Goal: Task Accomplishment & Management: Manage account settings

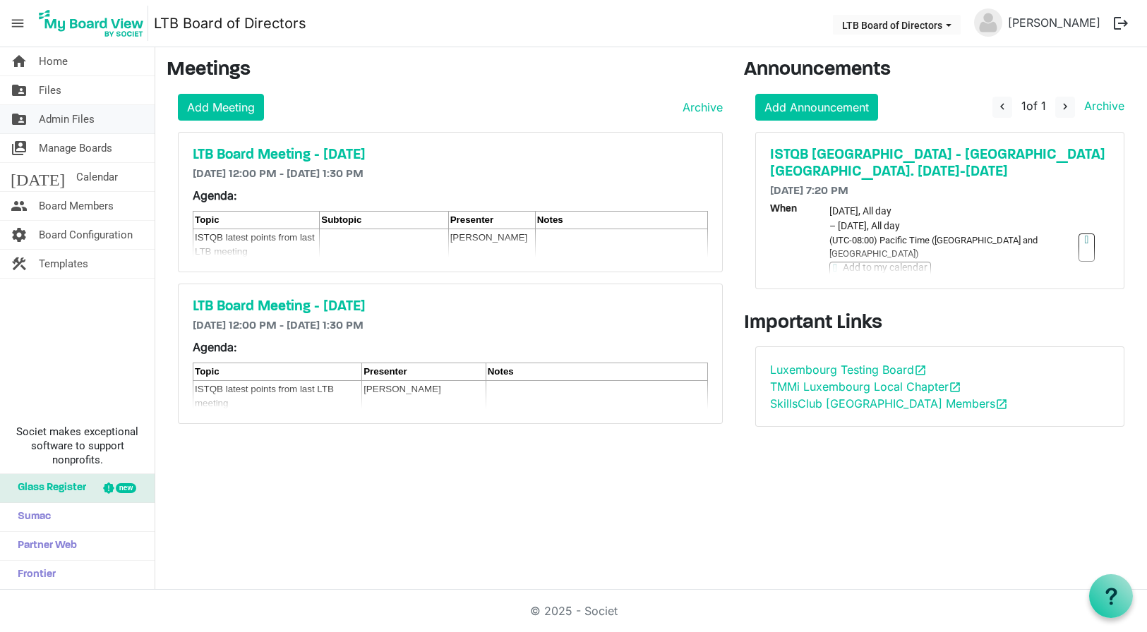
click at [65, 115] on span "Admin Files" at bounding box center [67, 119] width 56 height 28
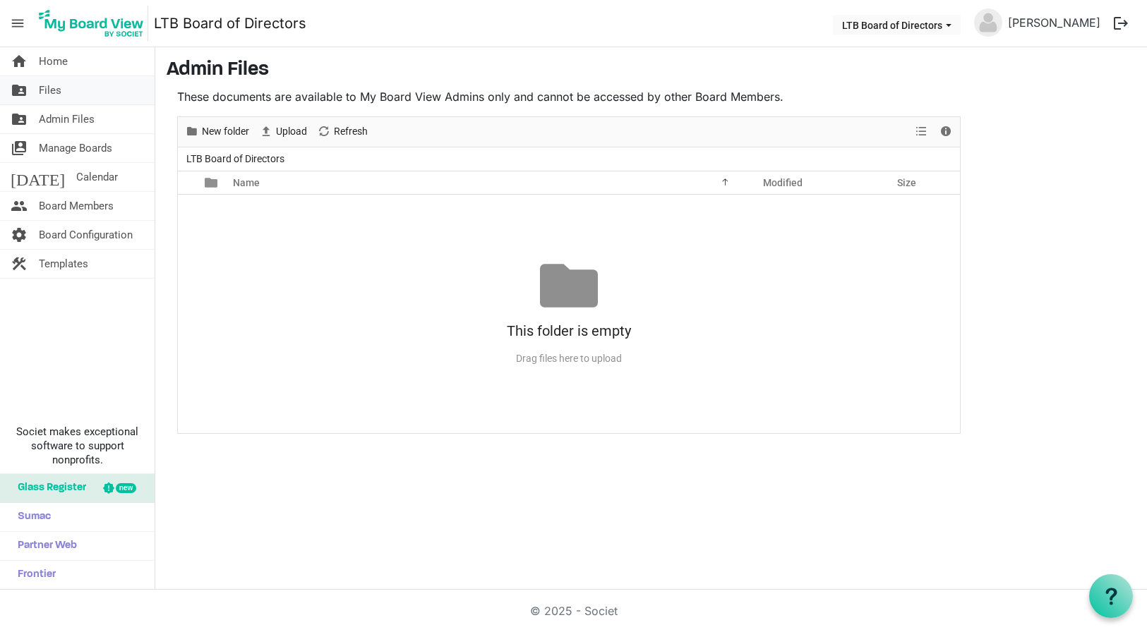
click at [51, 88] on span "Files" at bounding box center [50, 90] width 23 height 28
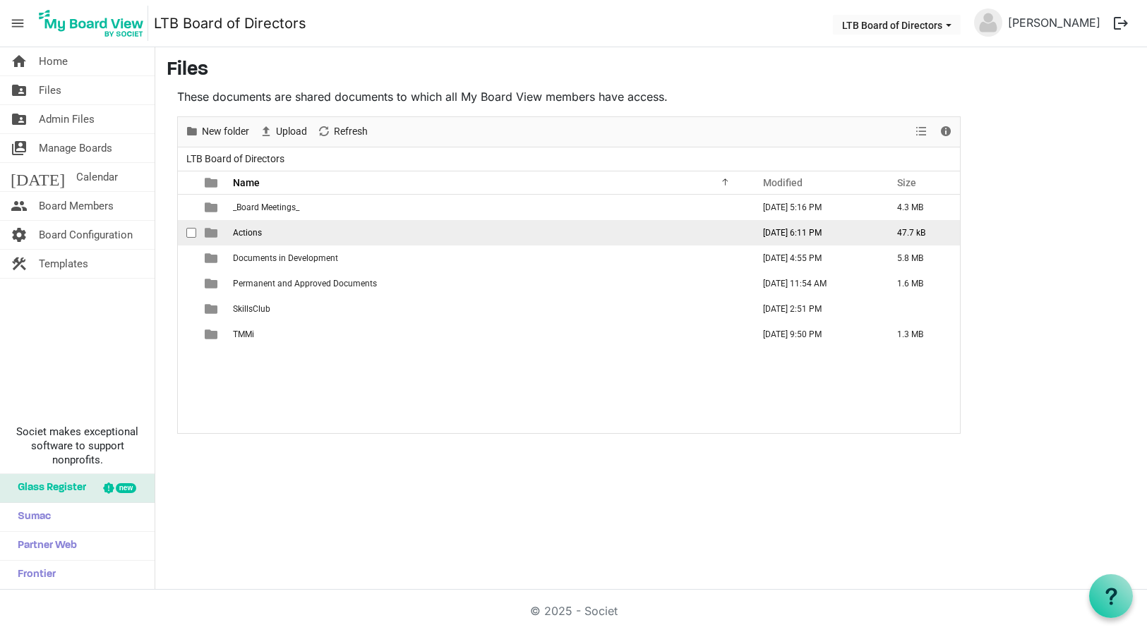
click at [251, 232] on span "Actions" at bounding box center [247, 233] width 29 height 10
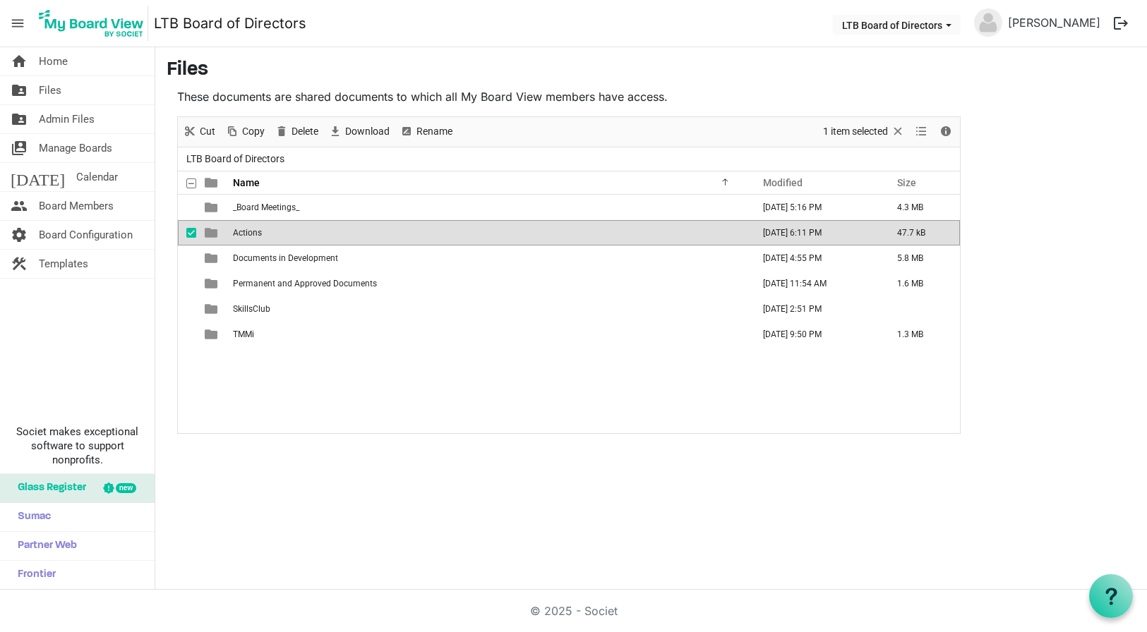
click at [251, 232] on span "Actions" at bounding box center [247, 233] width 29 height 10
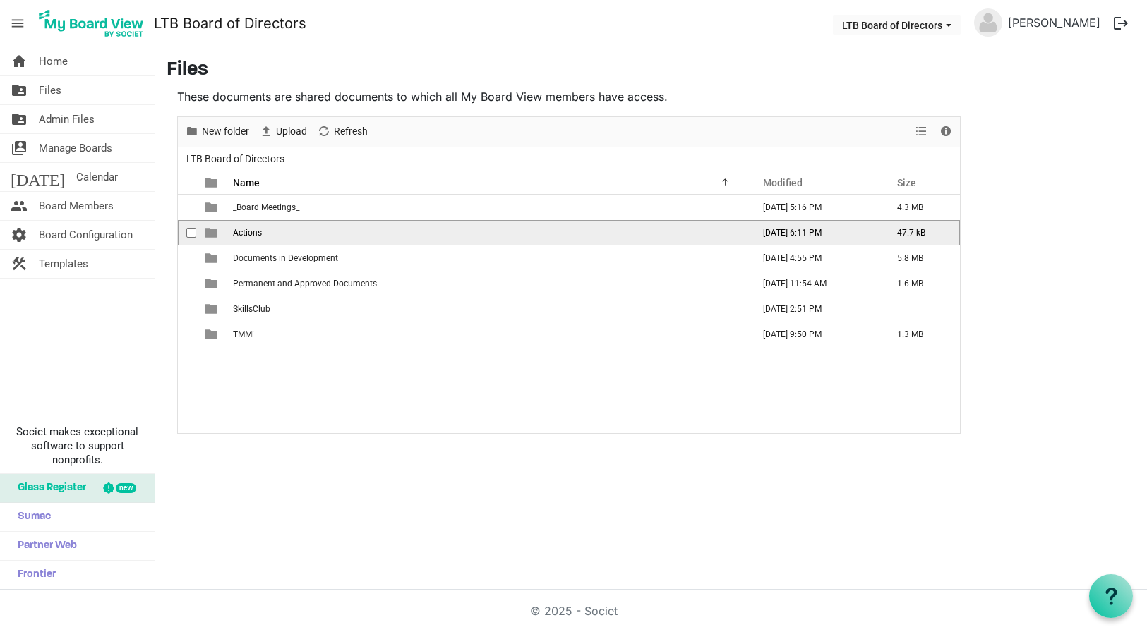
click at [251, 232] on span "Actions" at bounding box center [247, 233] width 29 height 10
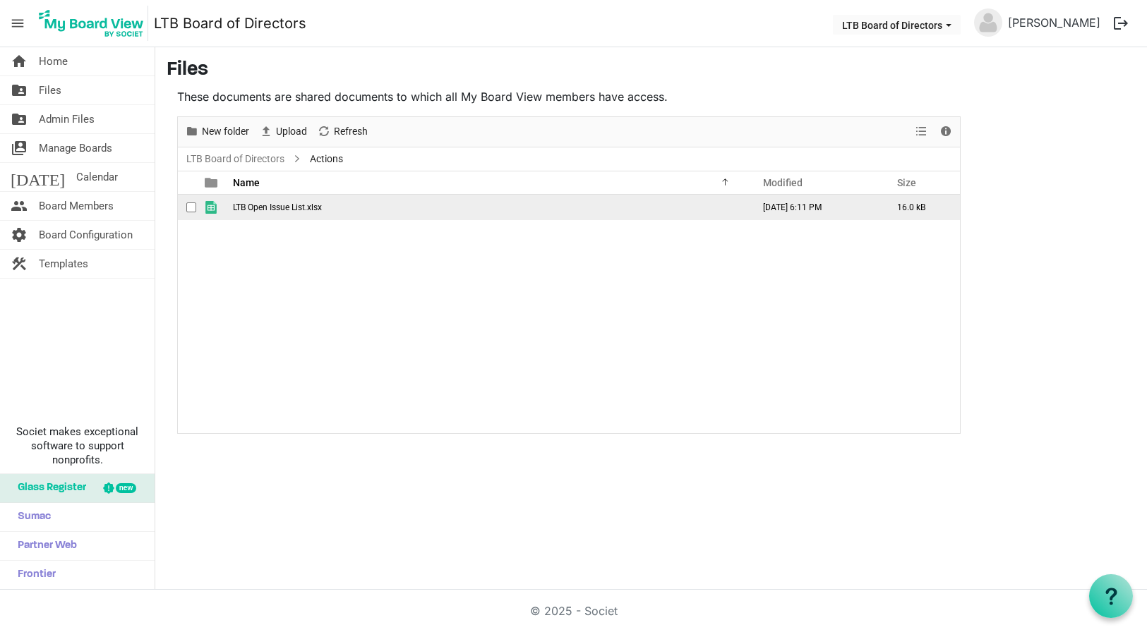
click at [268, 207] on span "LTB Open Issue List.xlsx" at bounding box center [277, 208] width 89 height 10
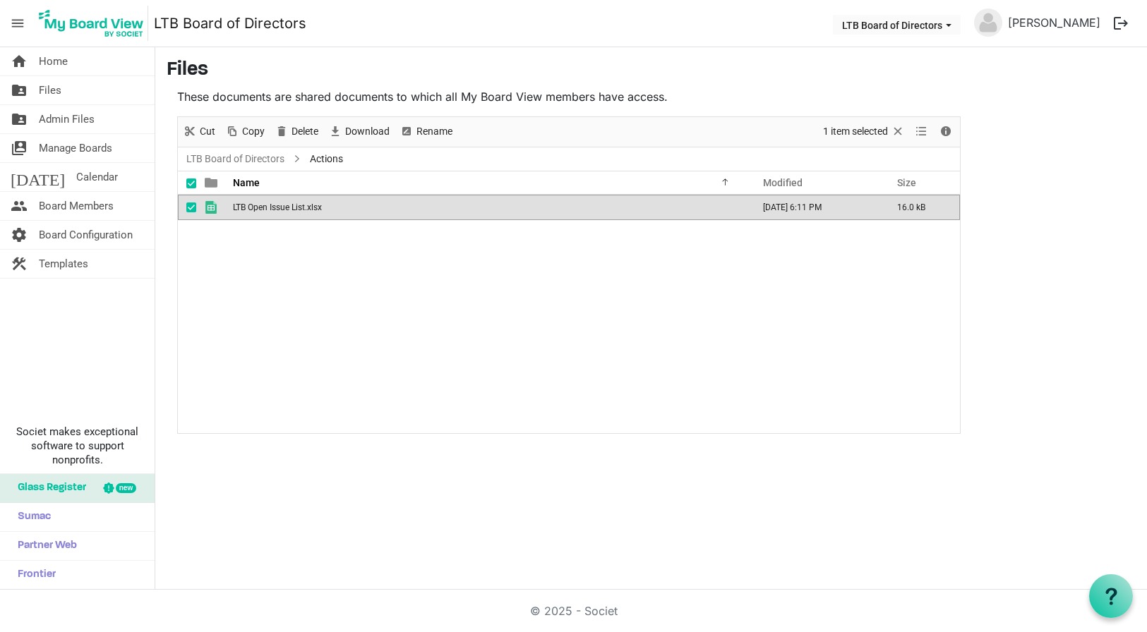
click at [268, 207] on span "LTB Open Issue List.xlsx" at bounding box center [277, 208] width 89 height 10
click at [596, 22] on nav "menu LTB Board of Directors LTB Board of Directors Loyde Mitchell logout" at bounding box center [573, 23] width 1147 height 47
click at [264, 155] on link "LTB Board of Directors" at bounding box center [236, 159] width 104 height 18
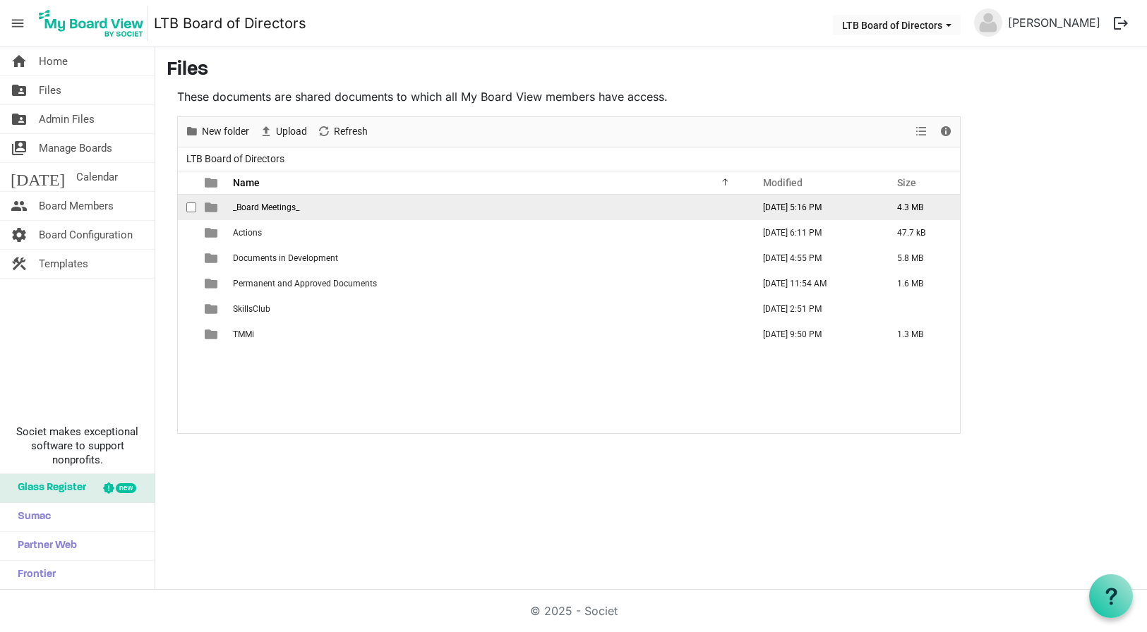
click at [281, 209] on span "_Board Meetings_" at bounding box center [266, 208] width 66 height 10
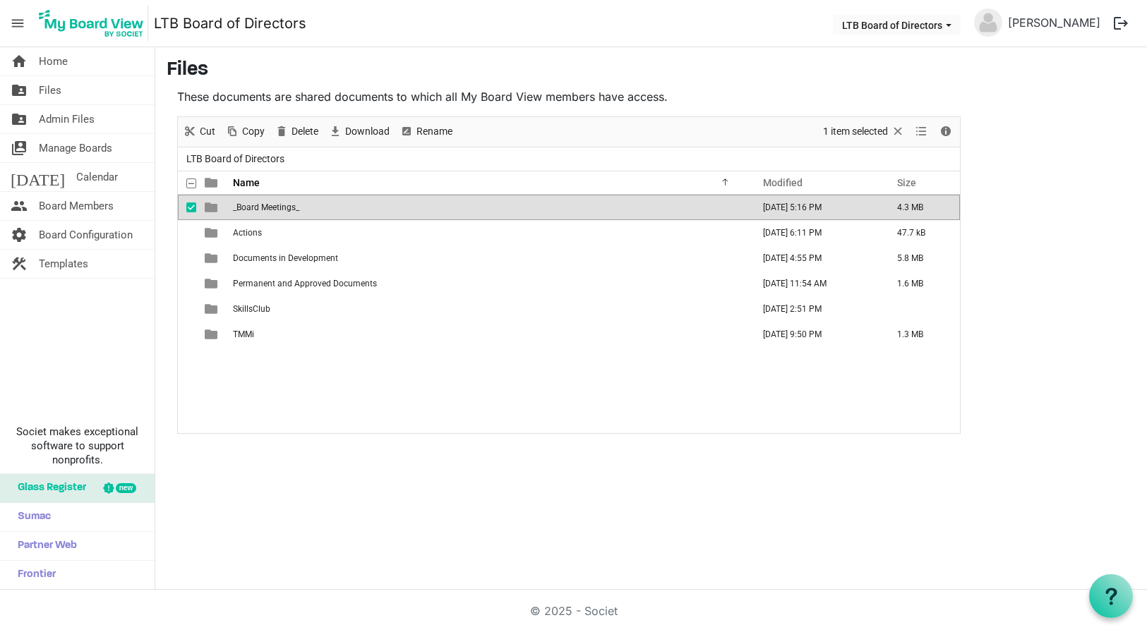
click at [281, 209] on span "_Board Meetings_" at bounding box center [266, 208] width 66 height 10
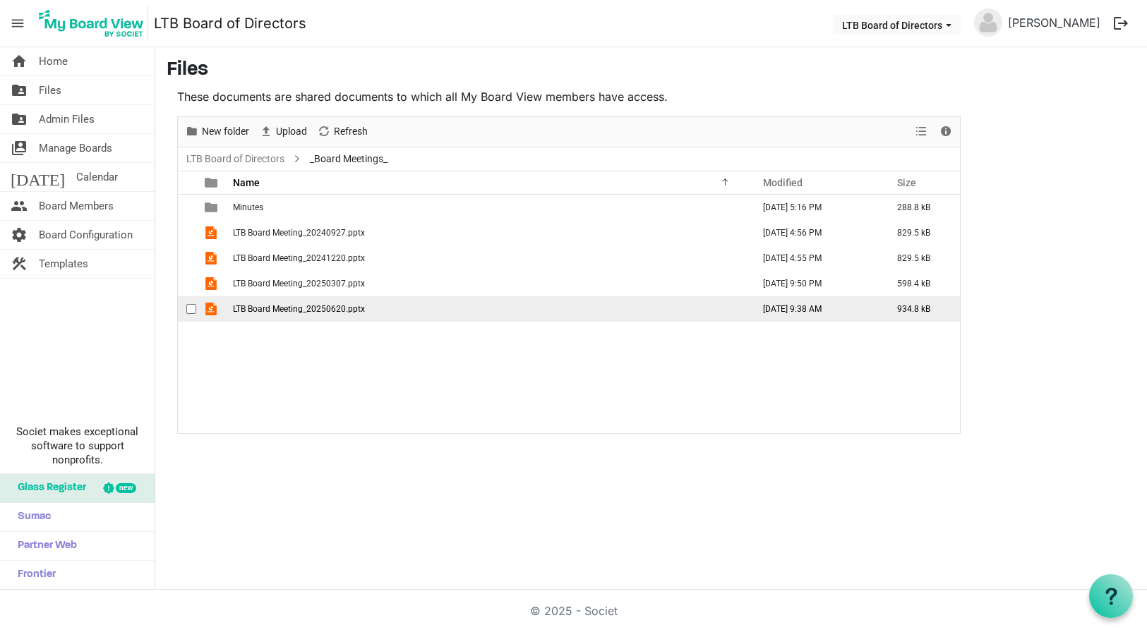
click at [192, 307] on span "checkbox" at bounding box center [191, 309] width 10 height 10
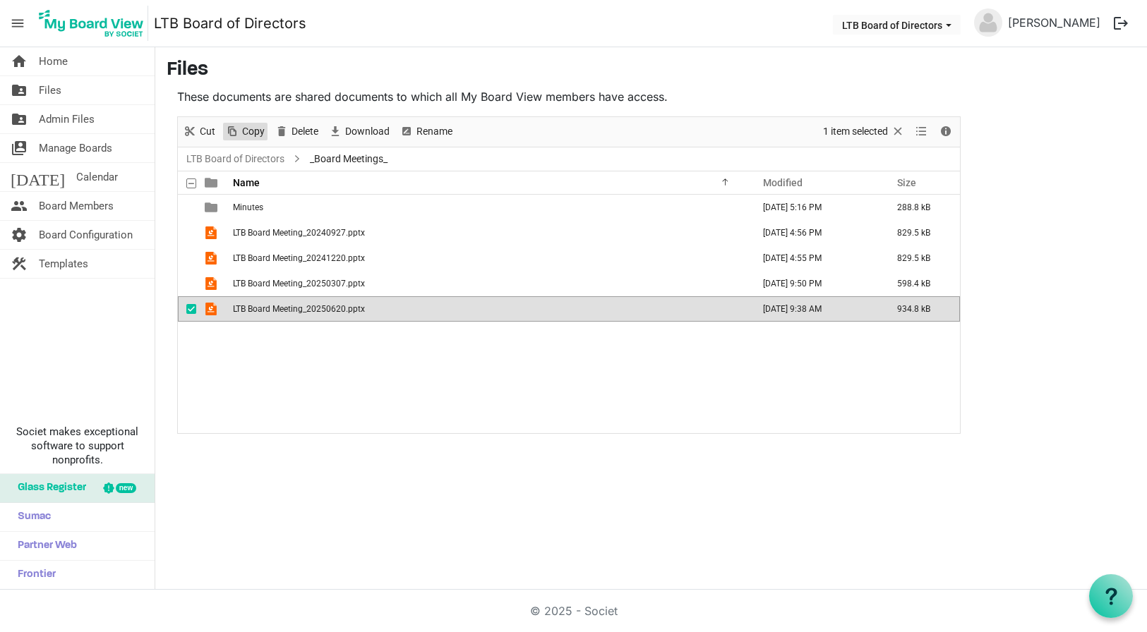
click at [257, 126] on span "Copy" at bounding box center [253, 132] width 25 height 18
click at [296, 129] on span "Paste" at bounding box center [304, 132] width 28 height 18
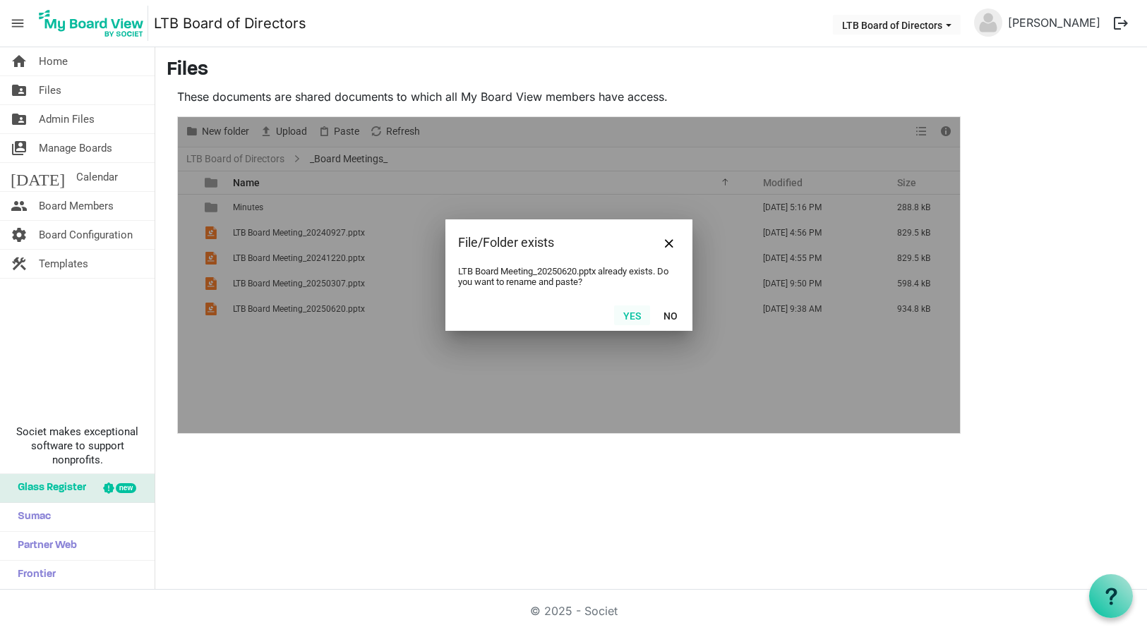
click at [627, 314] on button "Yes" at bounding box center [632, 316] width 36 height 20
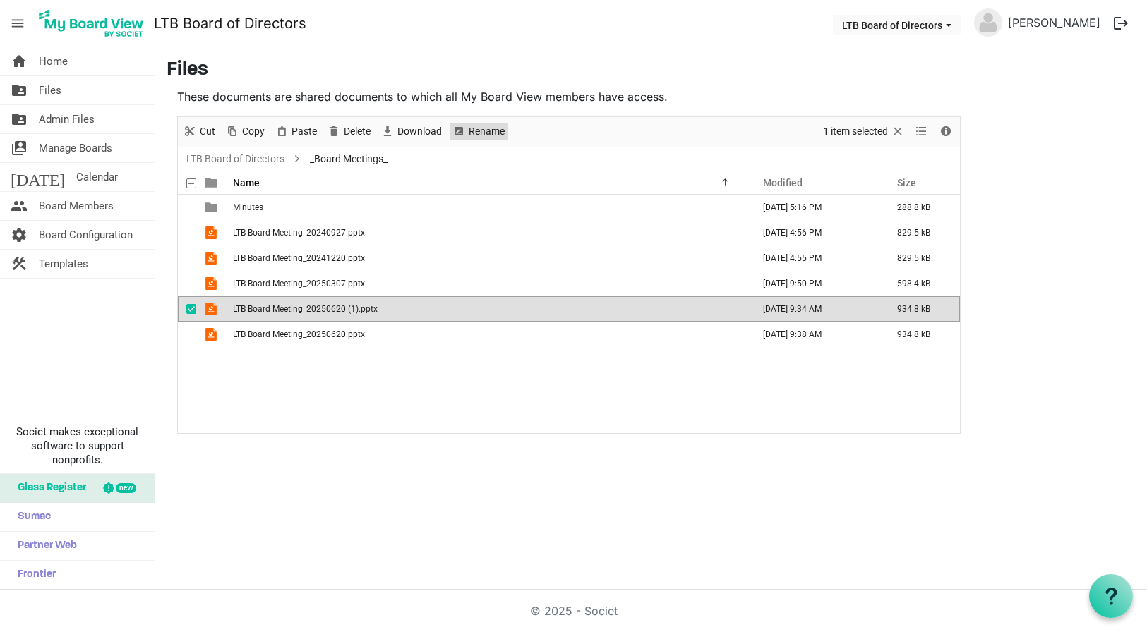
click at [469, 131] on span "Rename" at bounding box center [486, 132] width 39 height 18
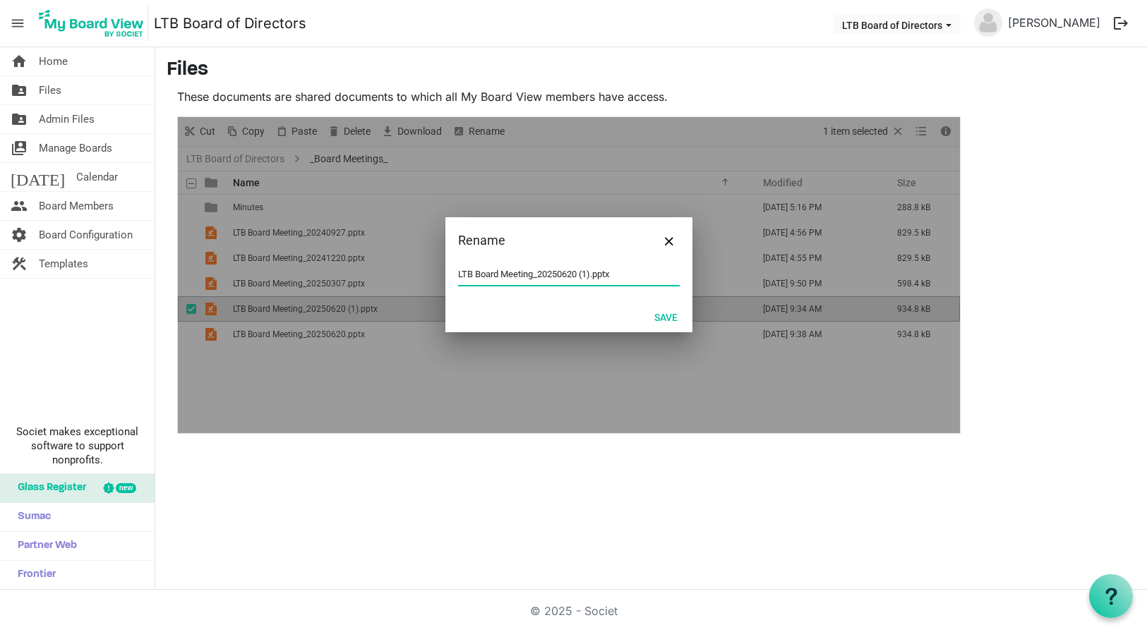
click at [566, 274] on input "LTB Board Meeting_20250620 (1).pptx" at bounding box center [569, 274] width 222 height 21
type input "LTB Board Meeting_20250905.pptx"
click at [664, 315] on button "Save" at bounding box center [666, 317] width 42 height 20
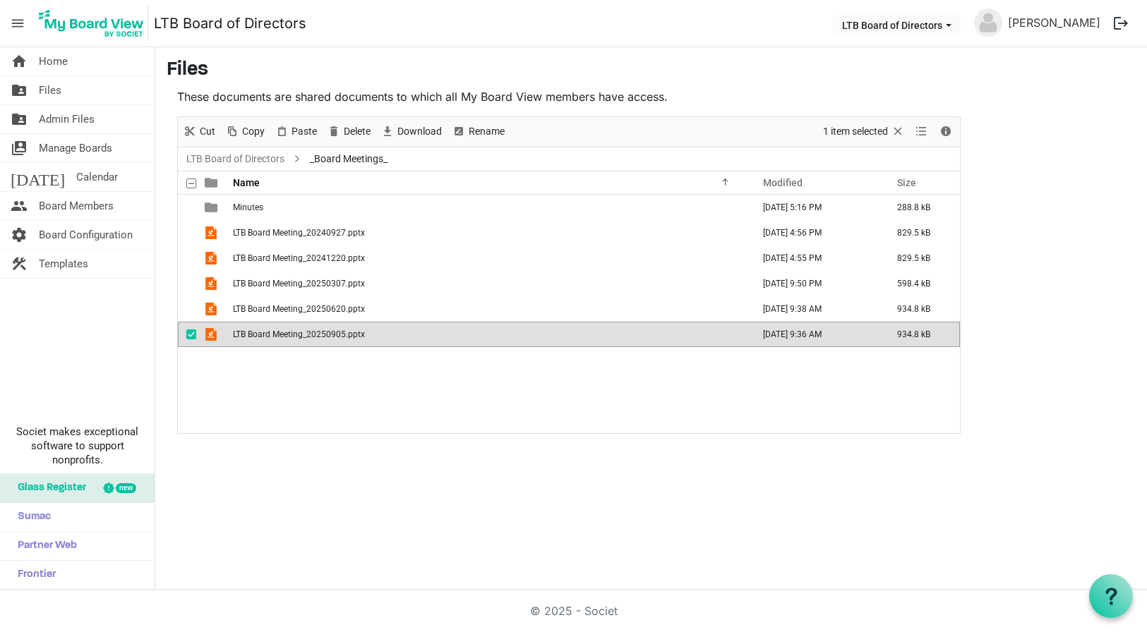
click at [285, 334] on span "LTB Board Meeting_20250905.pptx" at bounding box center [299, 335] width 132 height 10
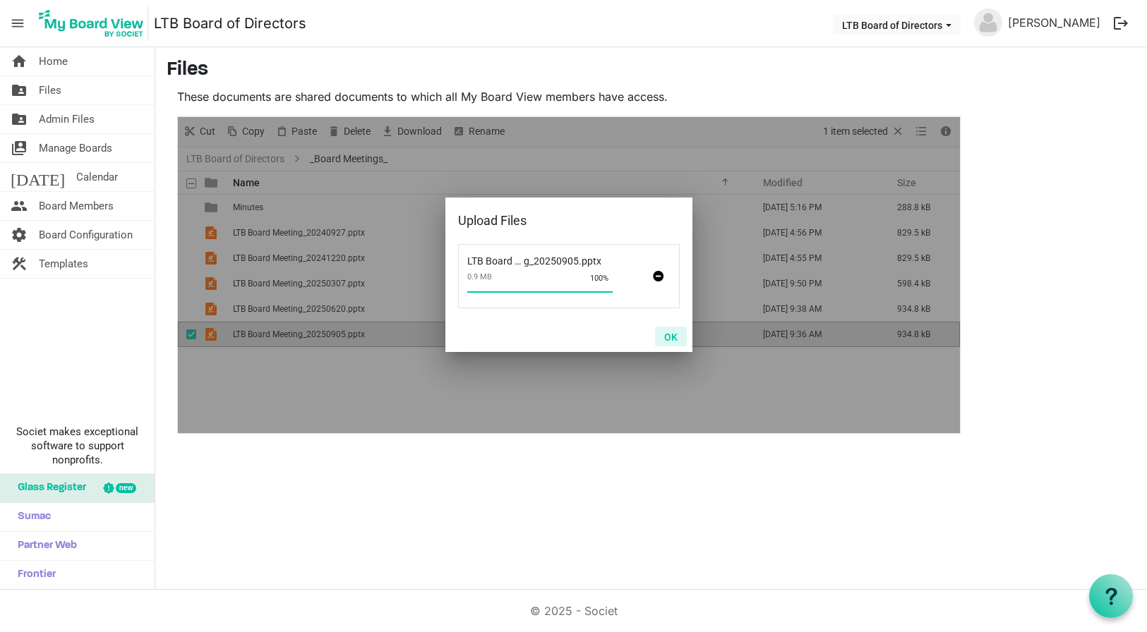
click at [672, 337] on button "OK" at bounding box center [671, 337] width 32 height 20
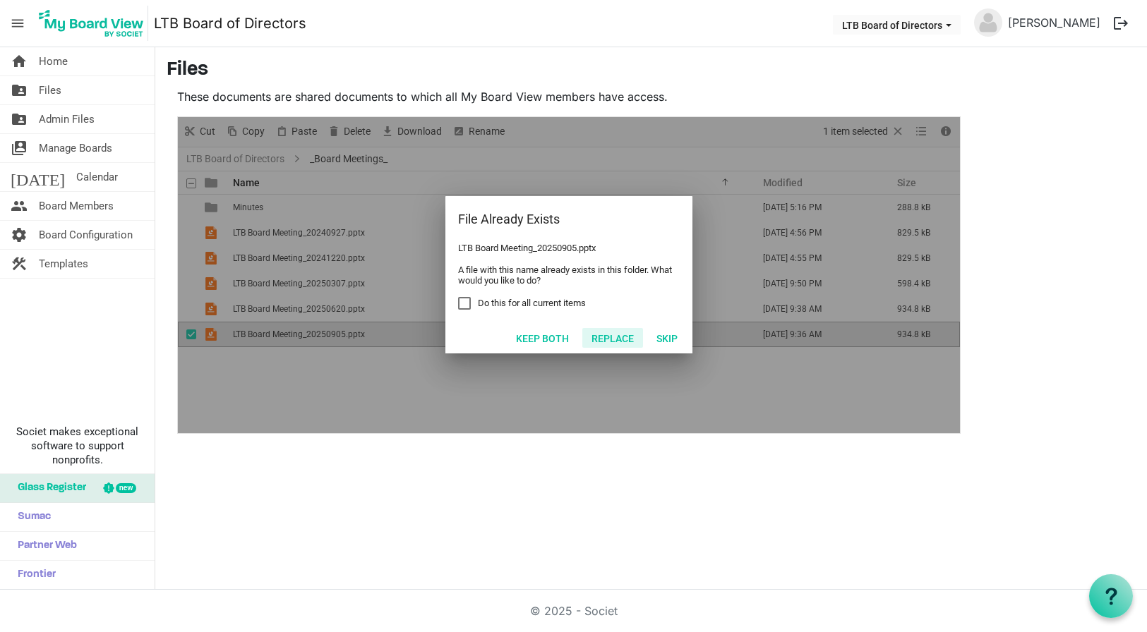
click at [613, 335] on button "Replace" at bounding box center [612, 338] width 61 height 20
click at [609, 337] on button "Replace" at bounding box center [612, 338] width 61 height 20
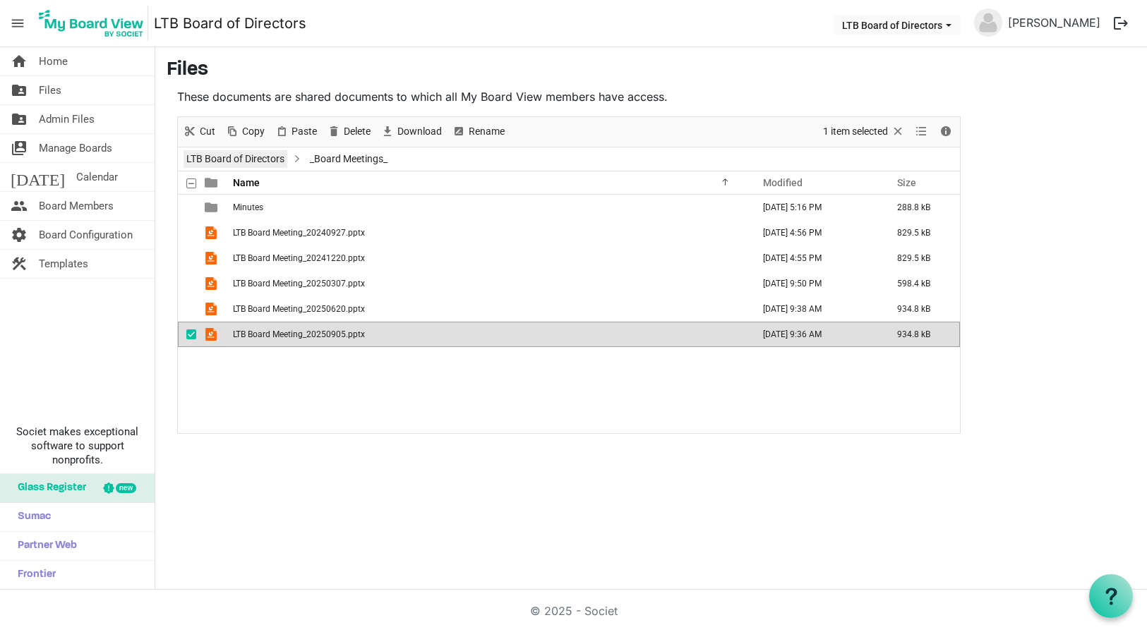
click at [257, 157] on link "LTB Board of Directors" at bounding box center [236, 159] width 104 height 18
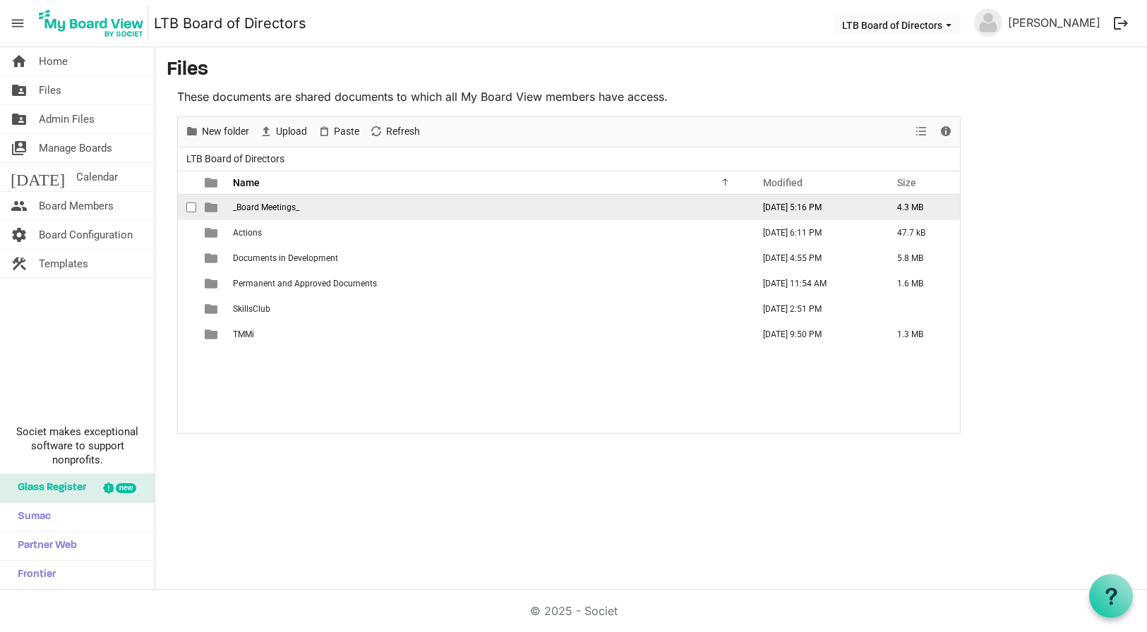
click at [259, 203] on span "_Board Meetings_" at bounding box center [266, 208] width 66 height 10
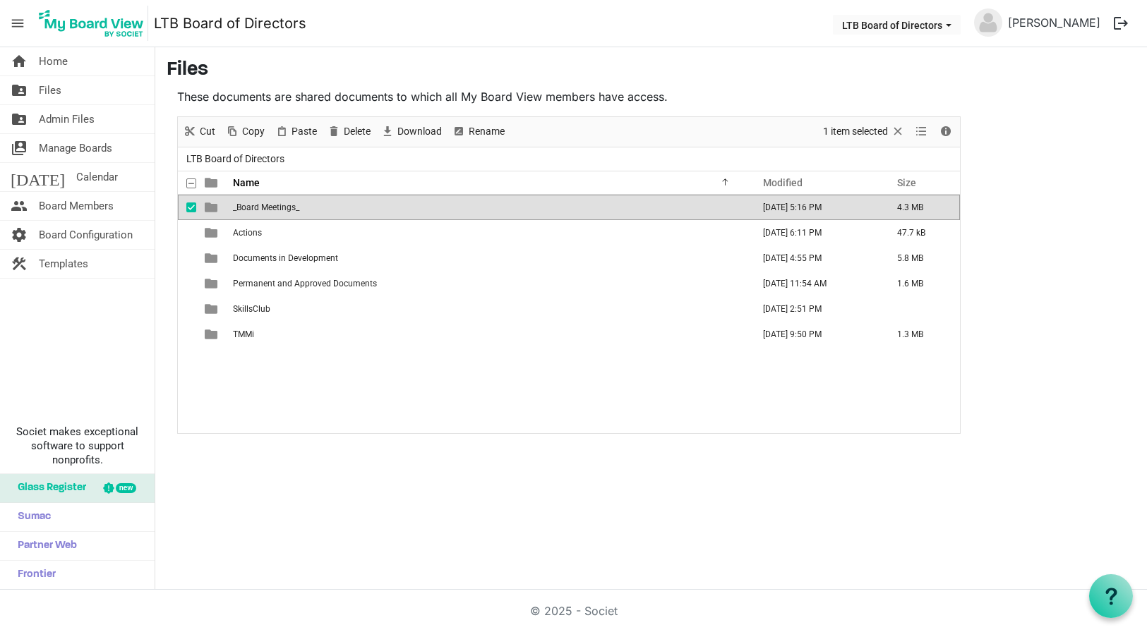
click at [262, 208] on span "_Board Meetings_" at bounding box center [266, 208] width 66 height 10
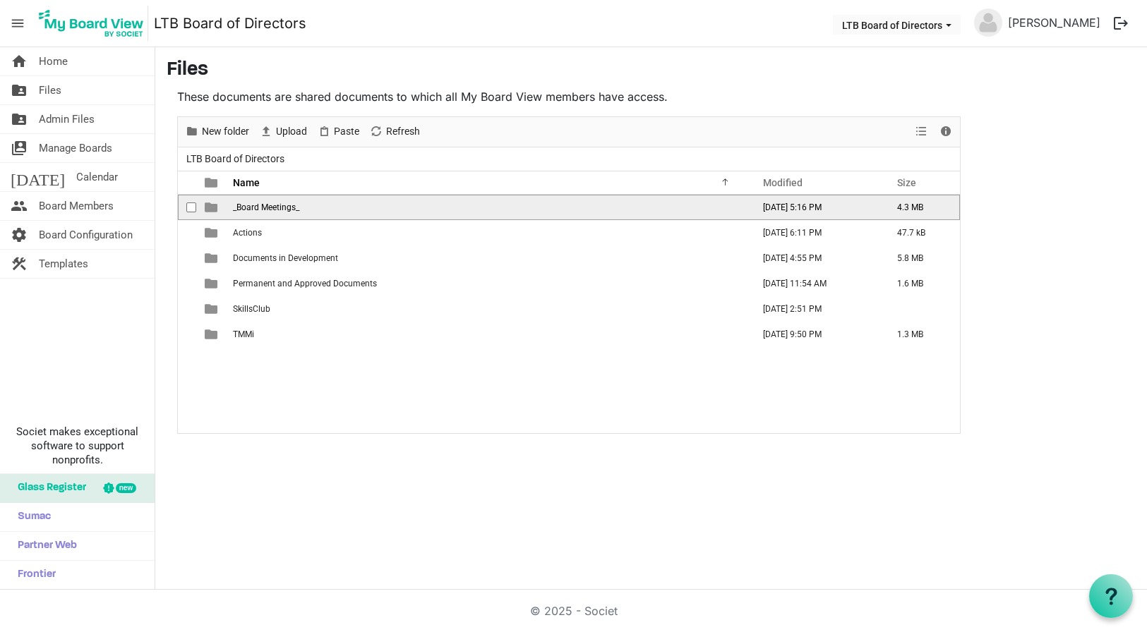
click at [262, 208] on span "_Board Meetings_" at bounding box center [266, 208] width 66 height 10
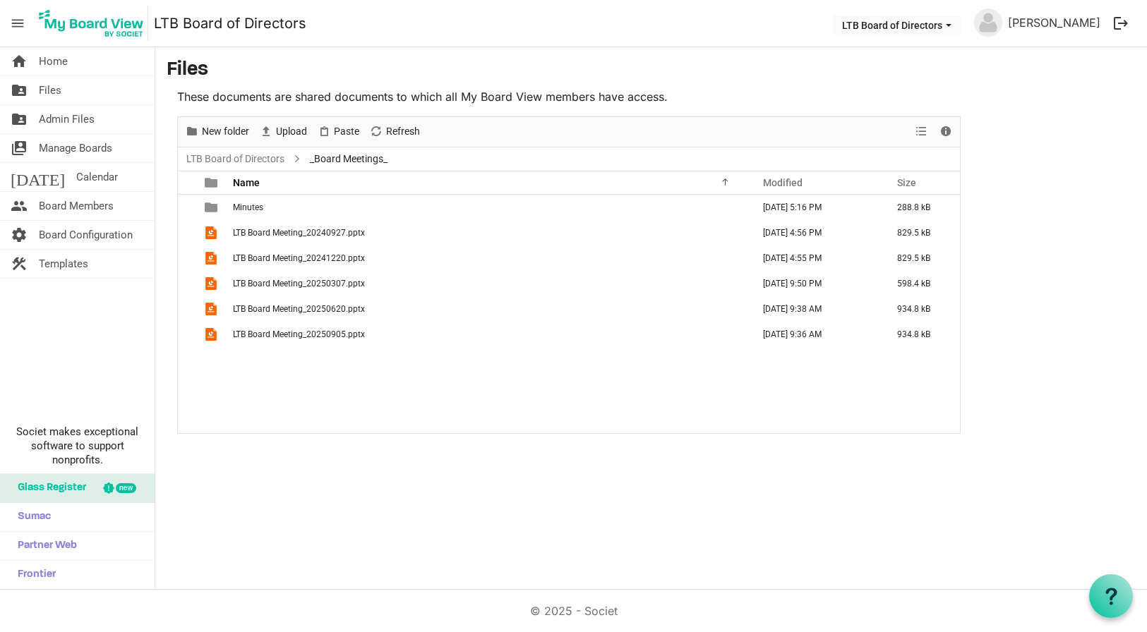
click at [527, 582] on div "home Home folder_shared Files folder_shared Admin Files switch_account Manage B…" at bounding box center [573, 318] width 1147 height 543
